Goal: Information Seeking & Learning: Find specific fact

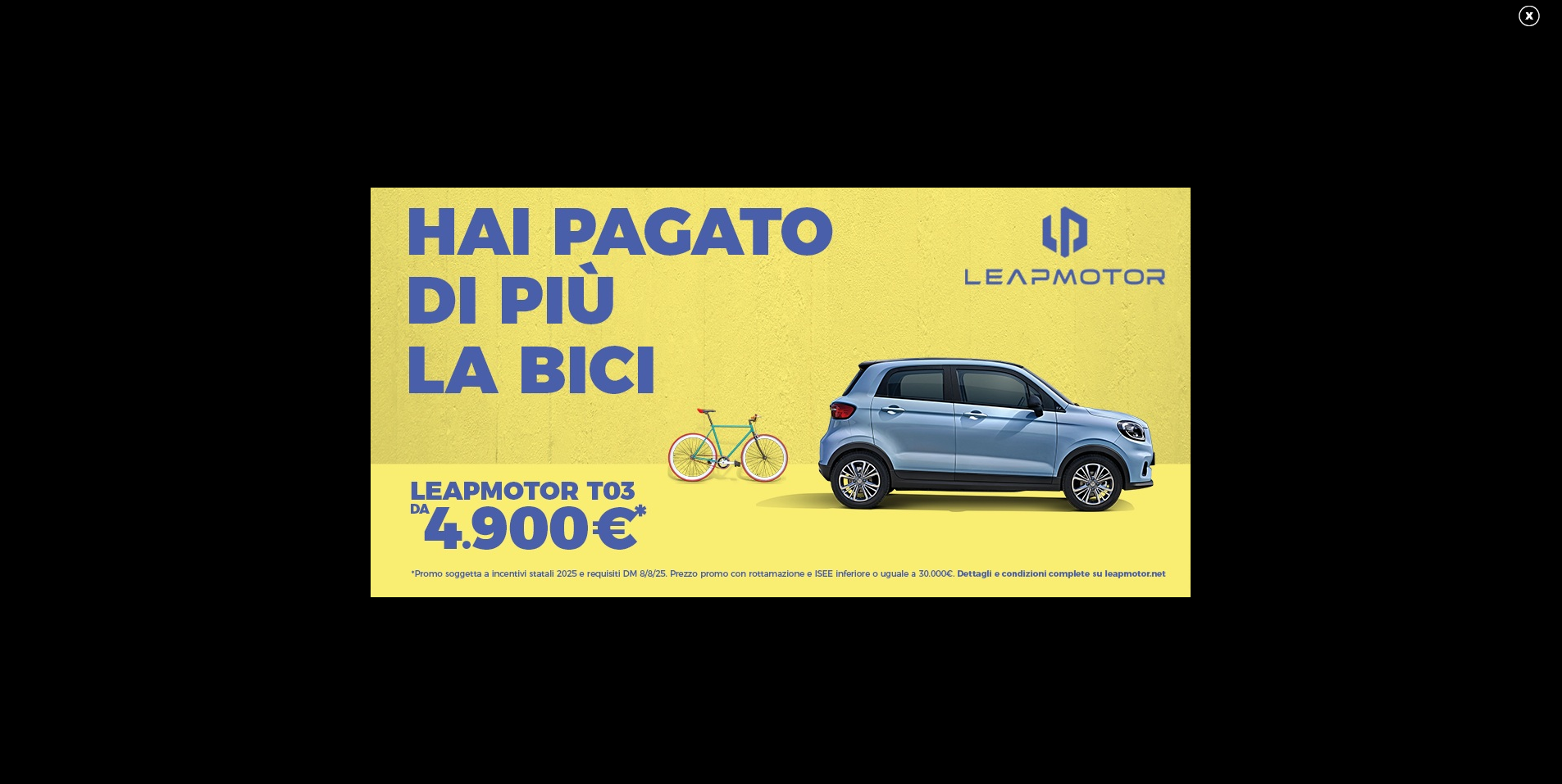
scroll to position [164, 0]
click at [1530, 15] on link at bounding box center [1537, 16] width 41 height 25
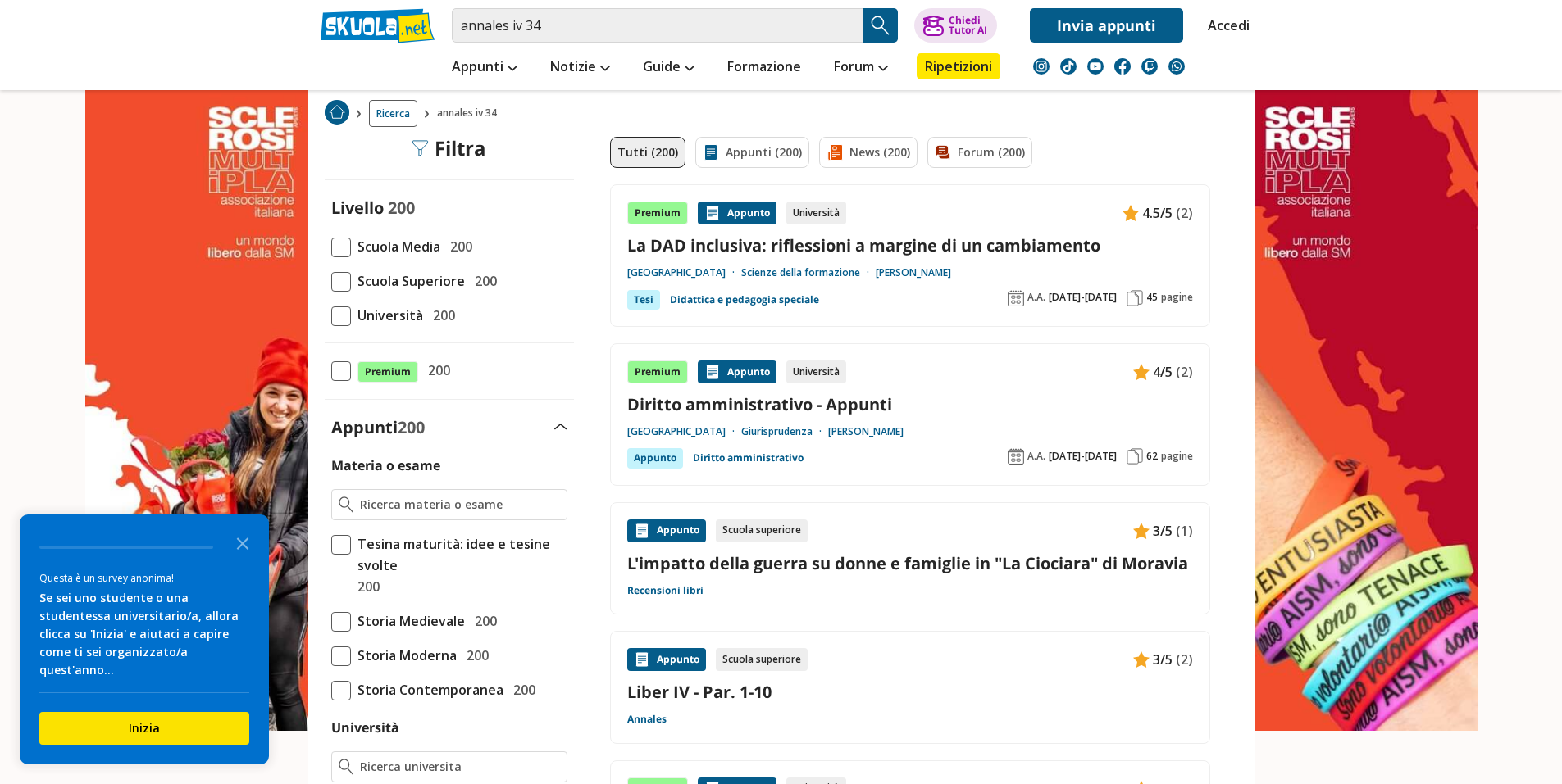
scroll to position [0, 0]
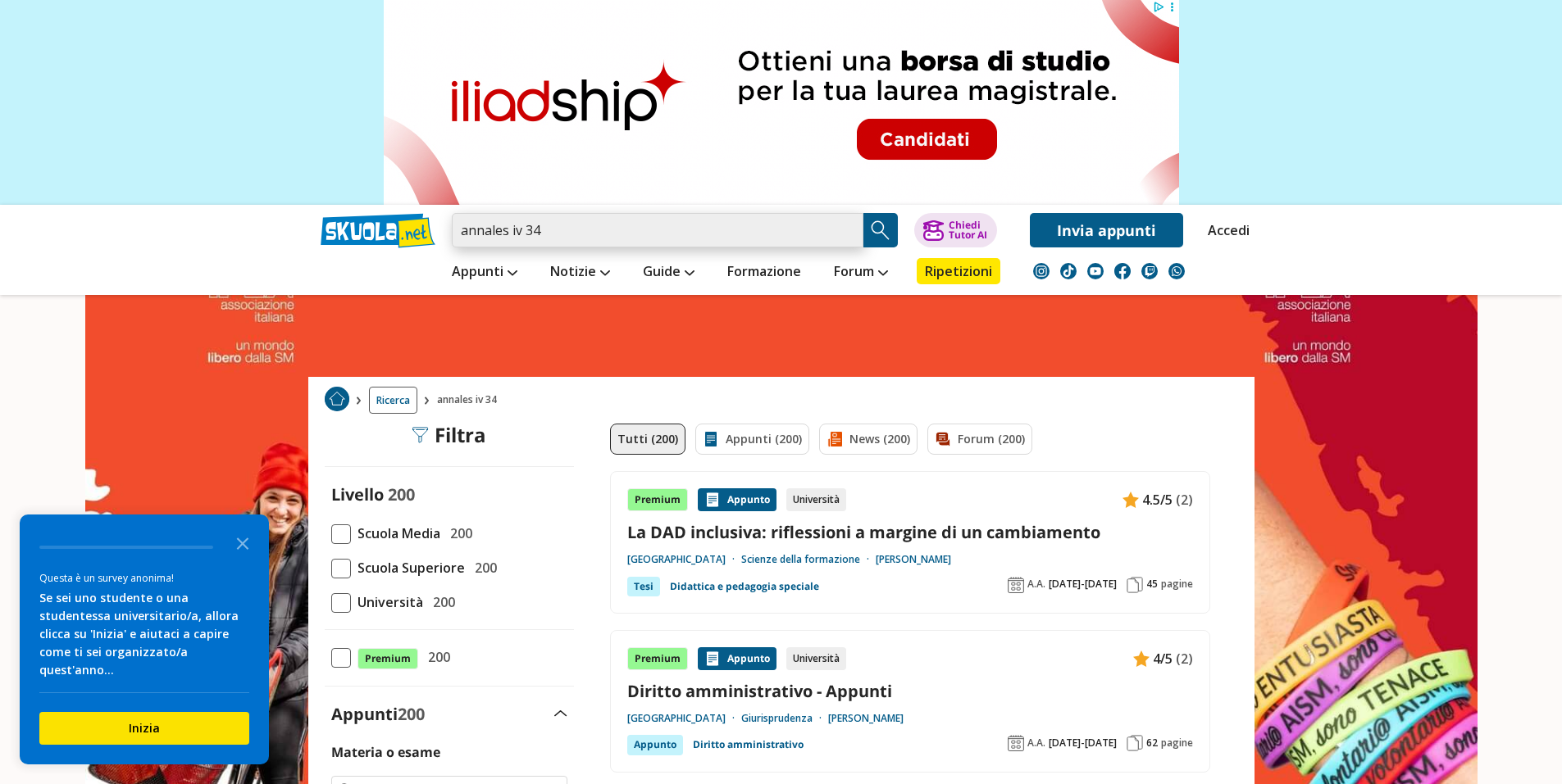
click at [845, 231] on input "annales iv 34" at bounding box center [657, 230] width 412 height 35
type input "l"
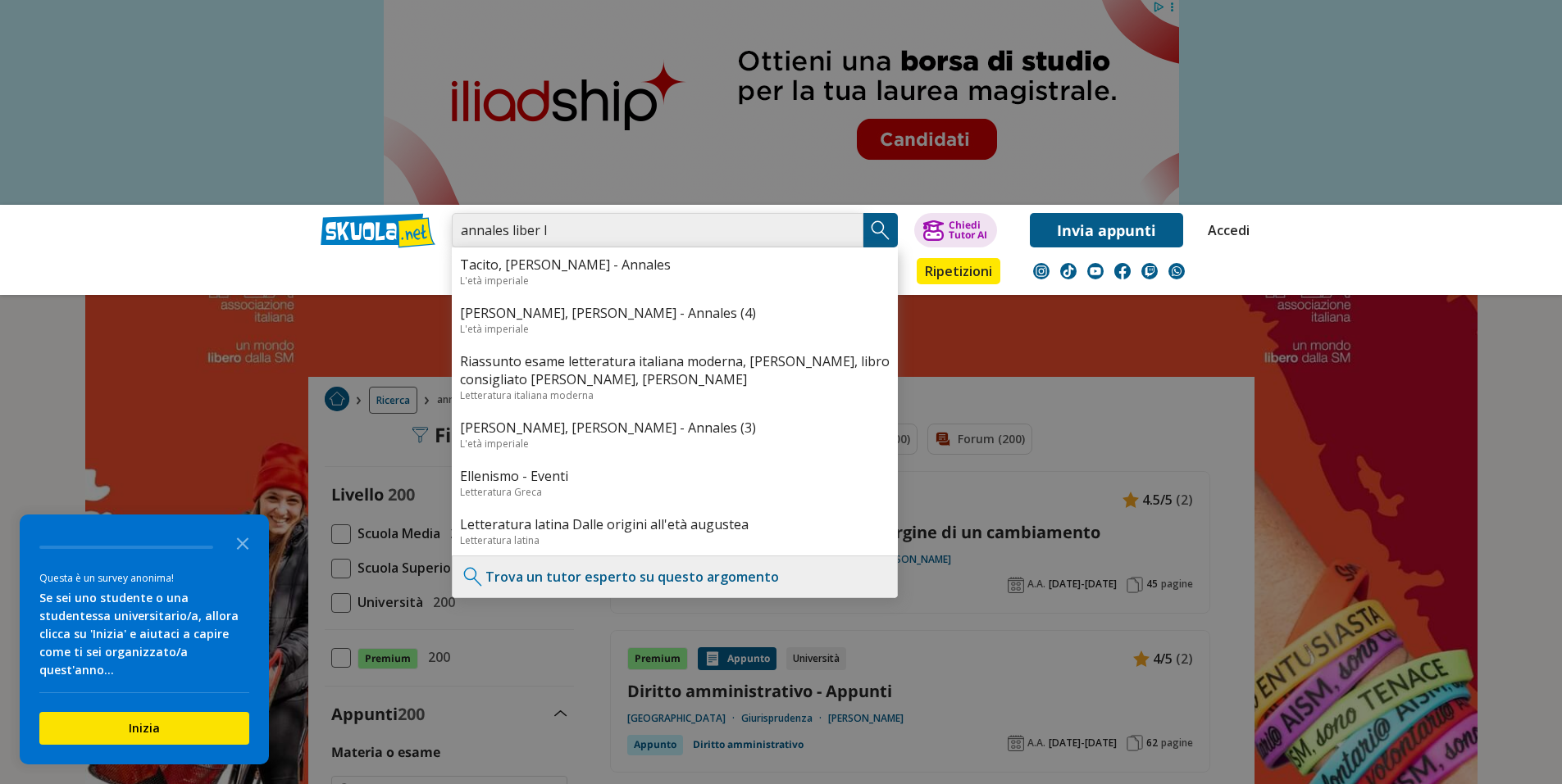
type input "annales liber IV"
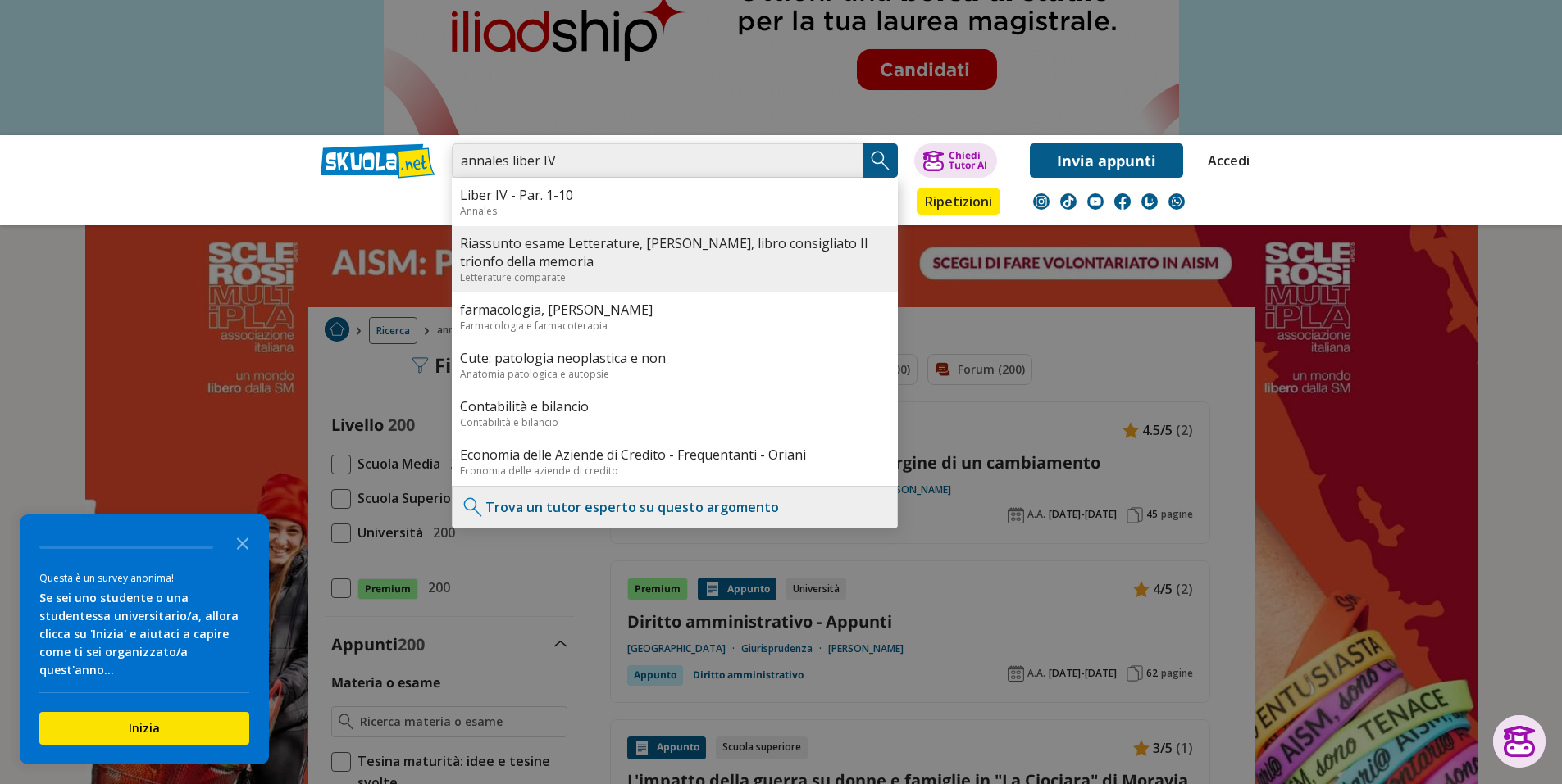
scroll to position [164, 0]
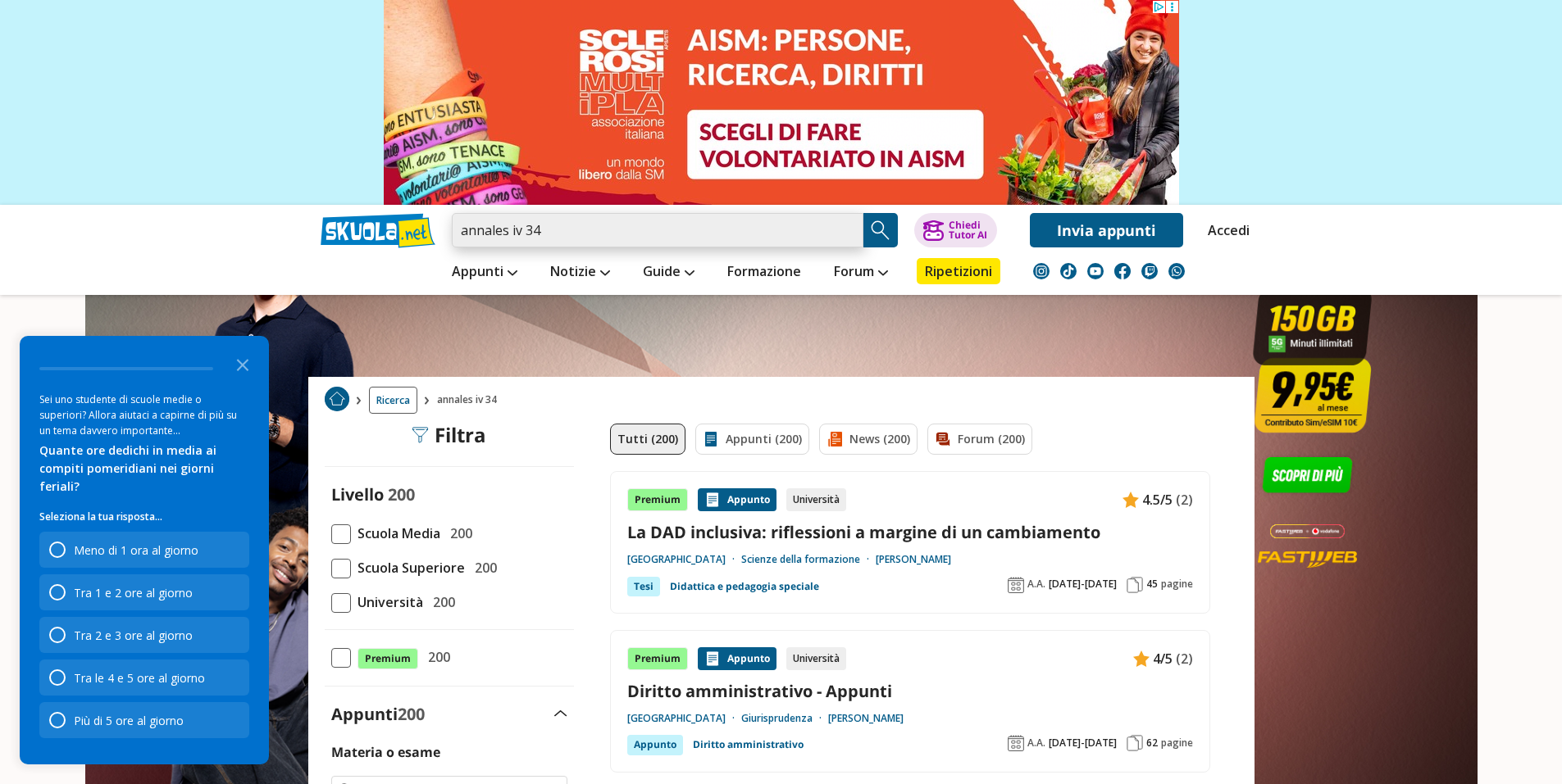
click at [575, 228] on input "annales iv 34" at bounding box center [657, 230] width 412 height 35
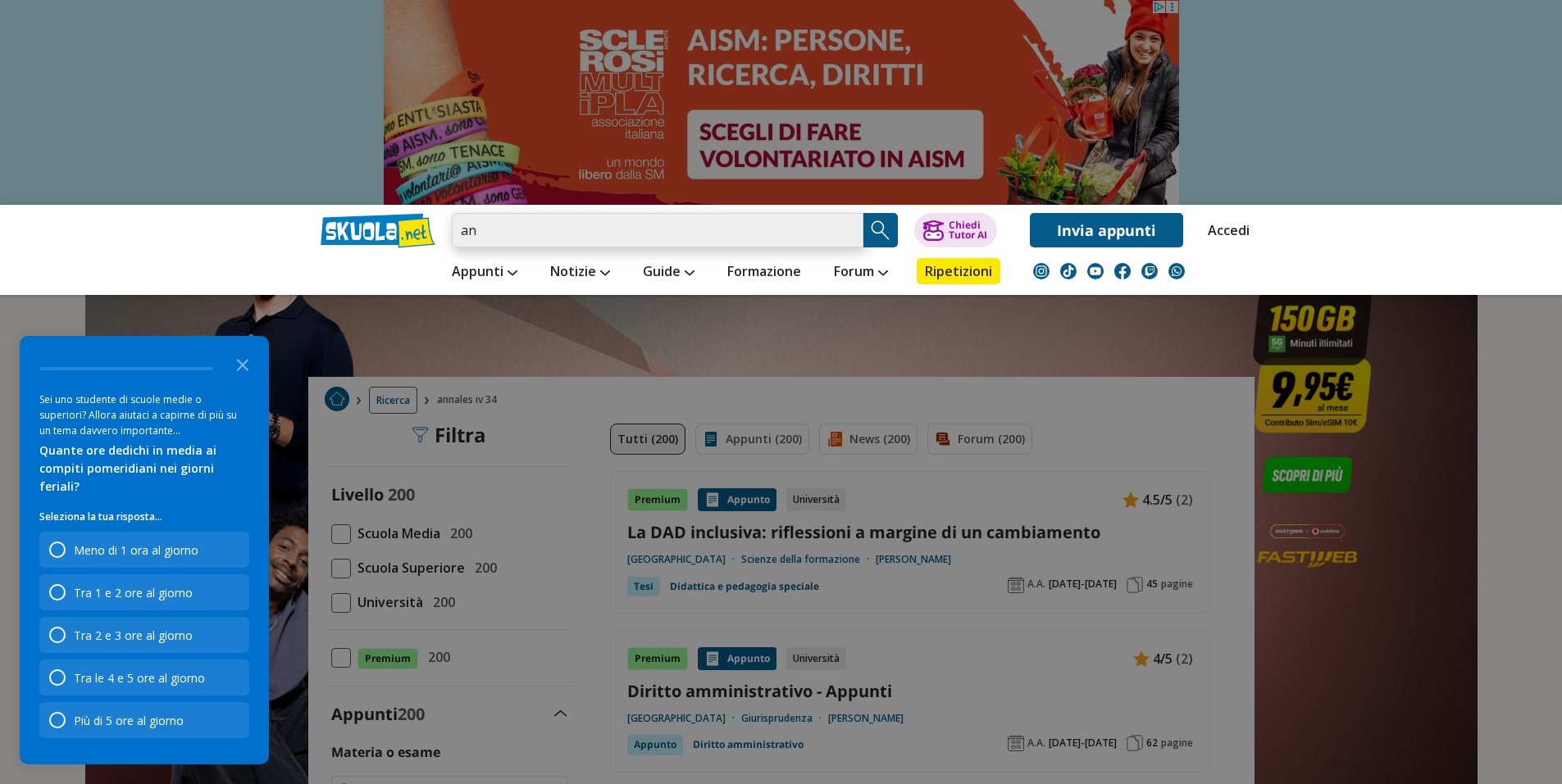
type input "a"
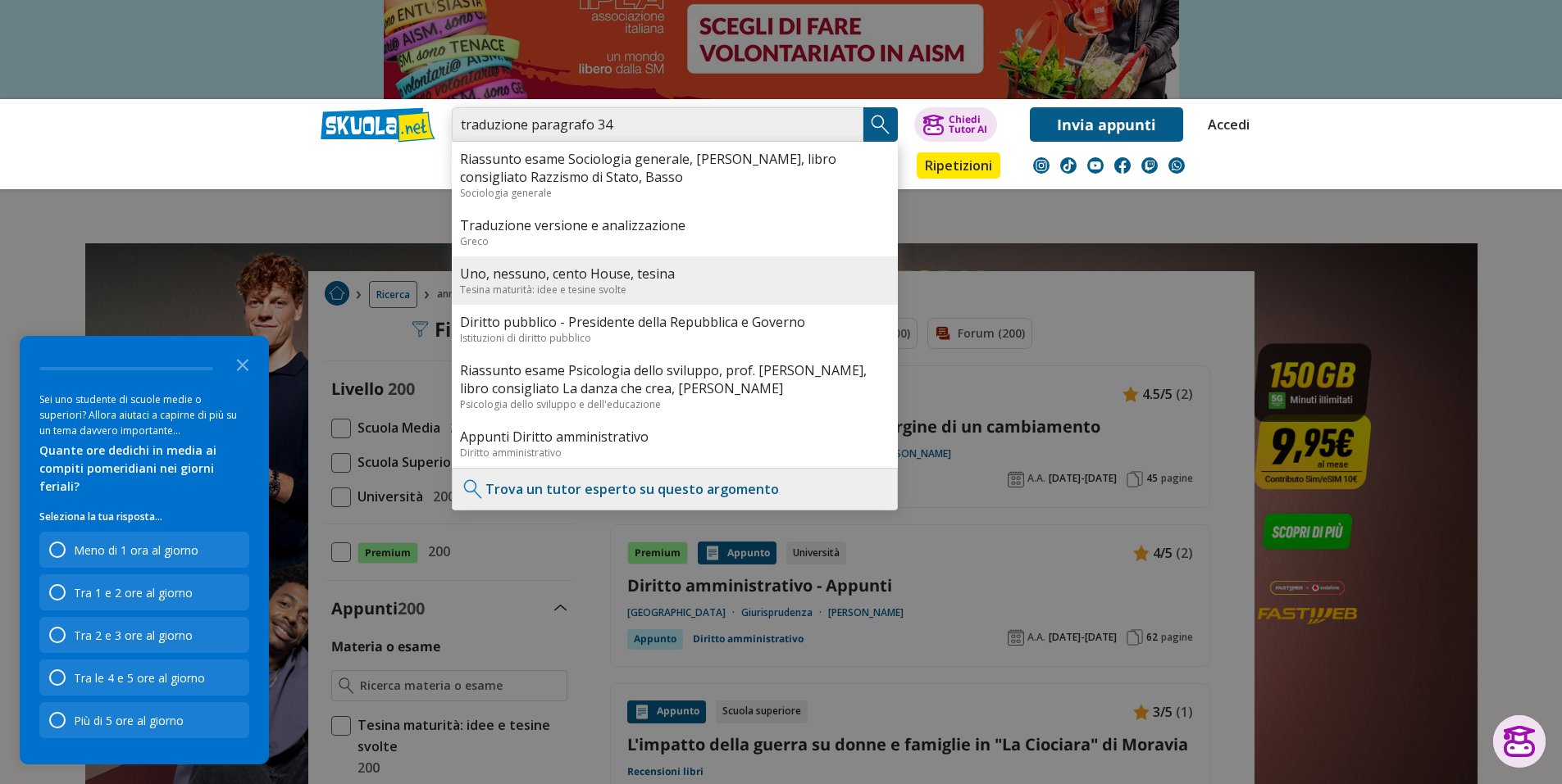
scroll to position [328, 0]
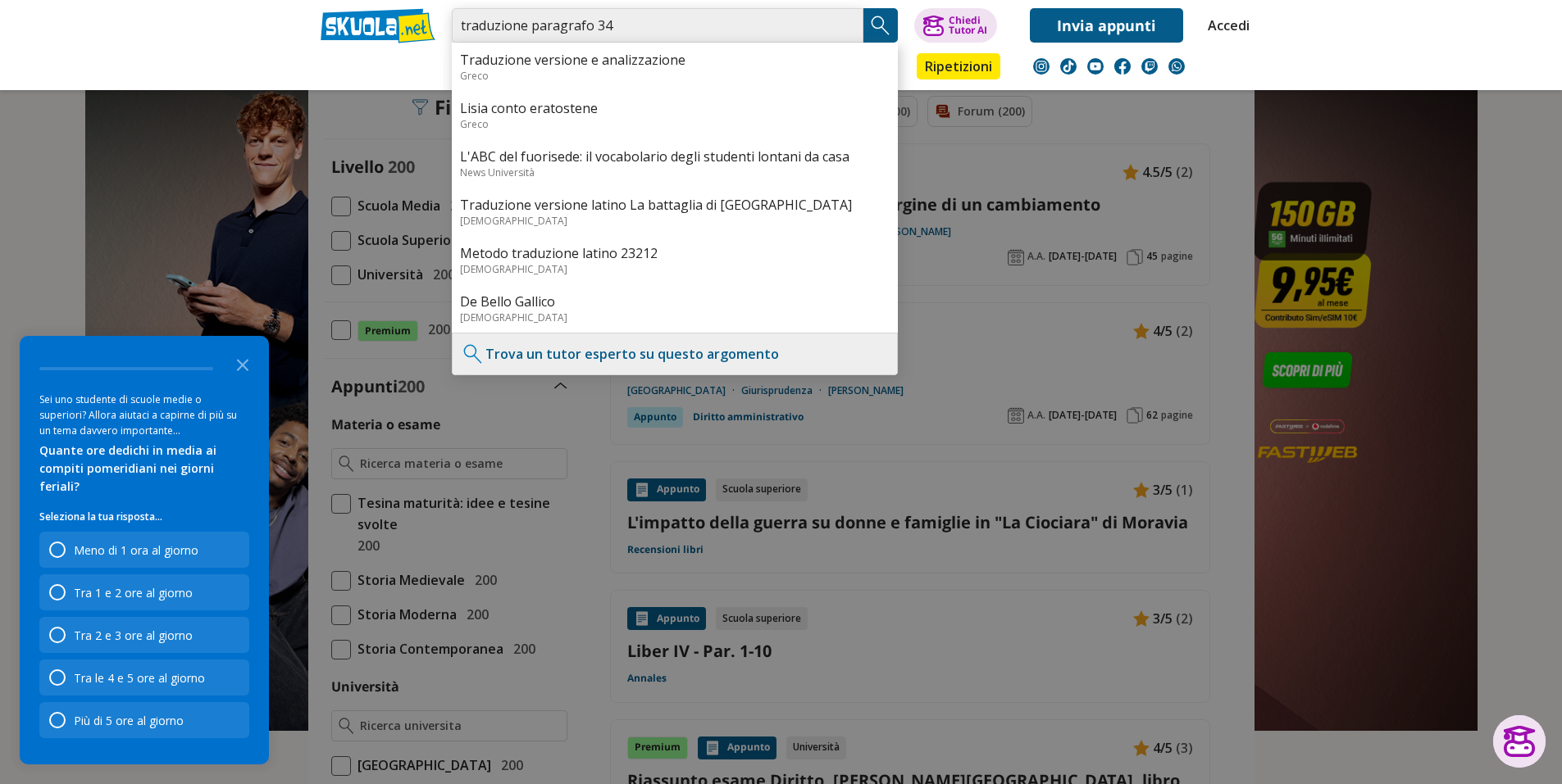
type input "traduzione paragrafo 34"
